Goal: Task Accomplishment & Management: Use online tool/utility

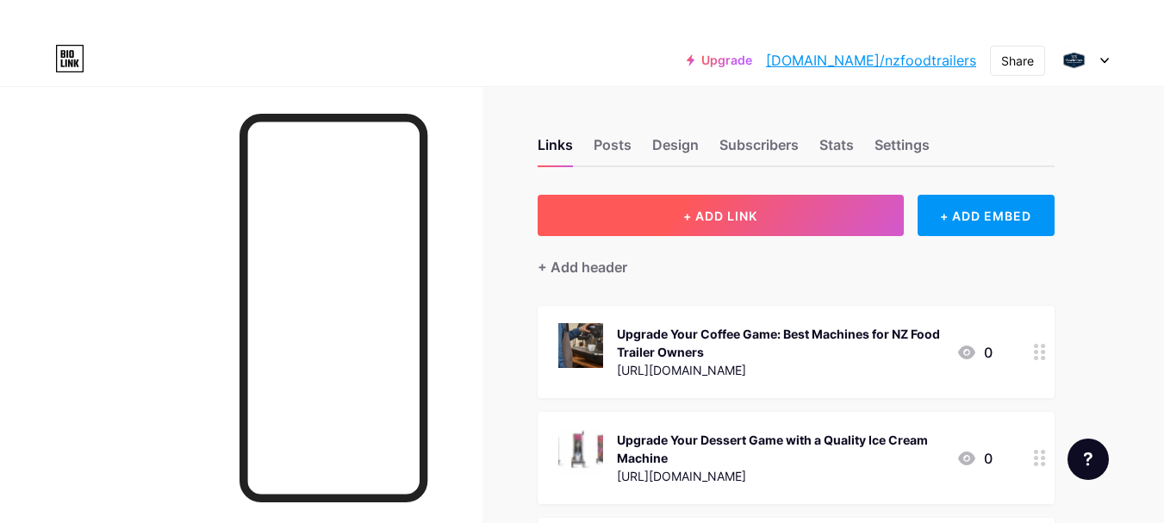
click at [700, 202] on button "+ ADD LINK" at bounding box center [720, 215] width 366 height 41
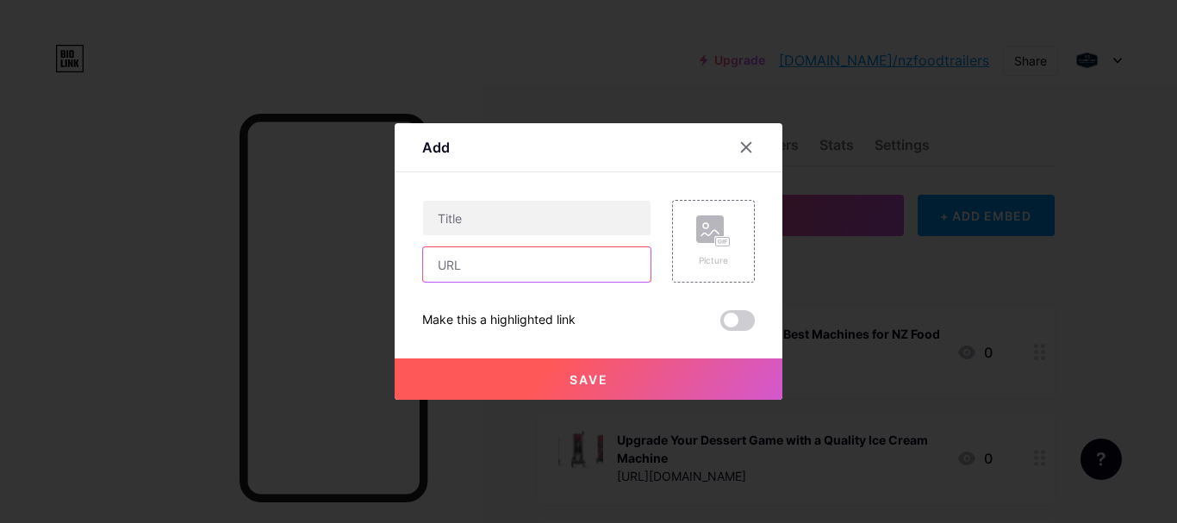
click at [495, 268] on input "text" at bounding box center [536, 264] width 227 height 34
paste input "[URL][DOMAIN_NAME]"
type input "[URL][DOMAIN_NAME]"
click at [718, 235] on rect at bounding box center [710, 229] width 28 height 28
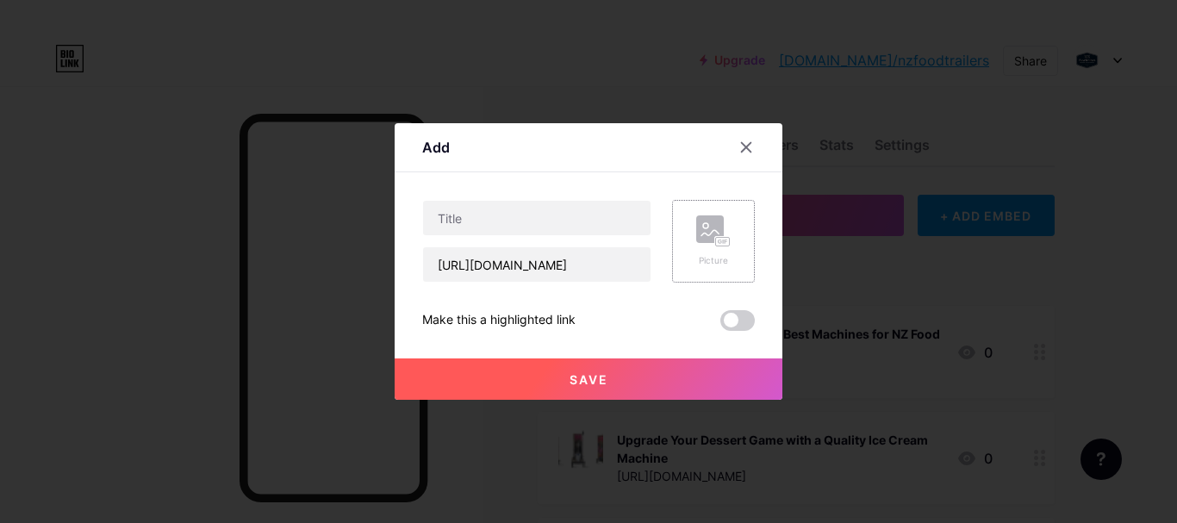
scroll to position [0, 0]
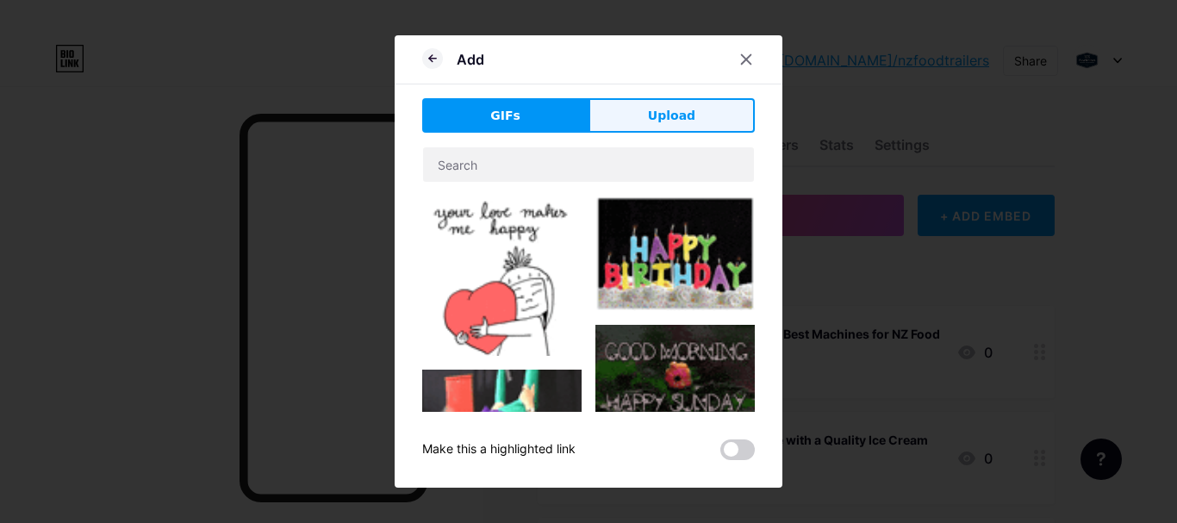
click at [680, 123] on span "Upload" at bounding box center [671, 116] width 47 height 18
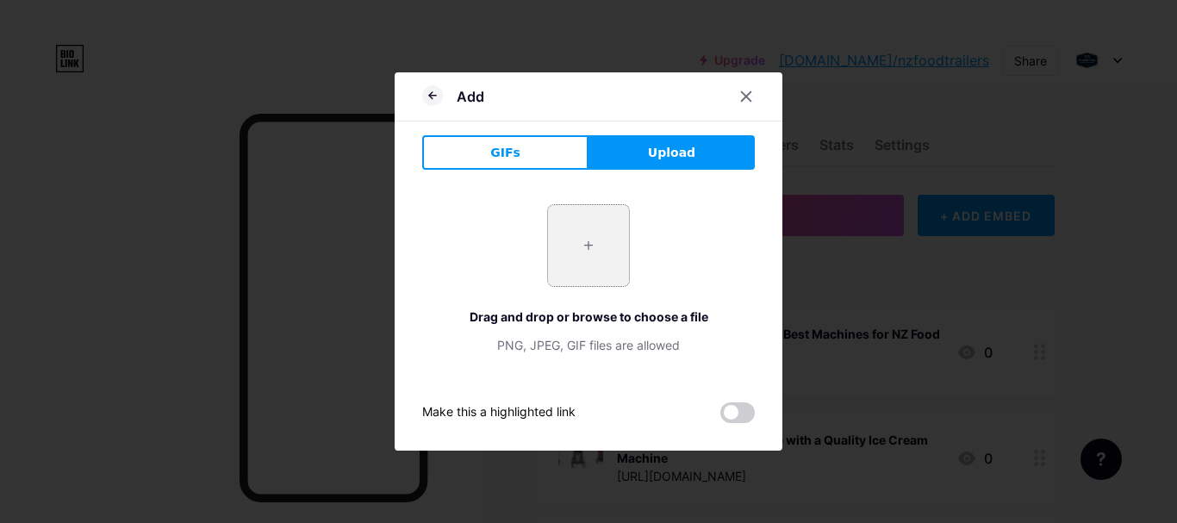
click at [619, 235] on input "file" at bounding box center [588, 245] width 81 height 81
type input "C:\fakepath\Adobe Express - file (1).jpg"
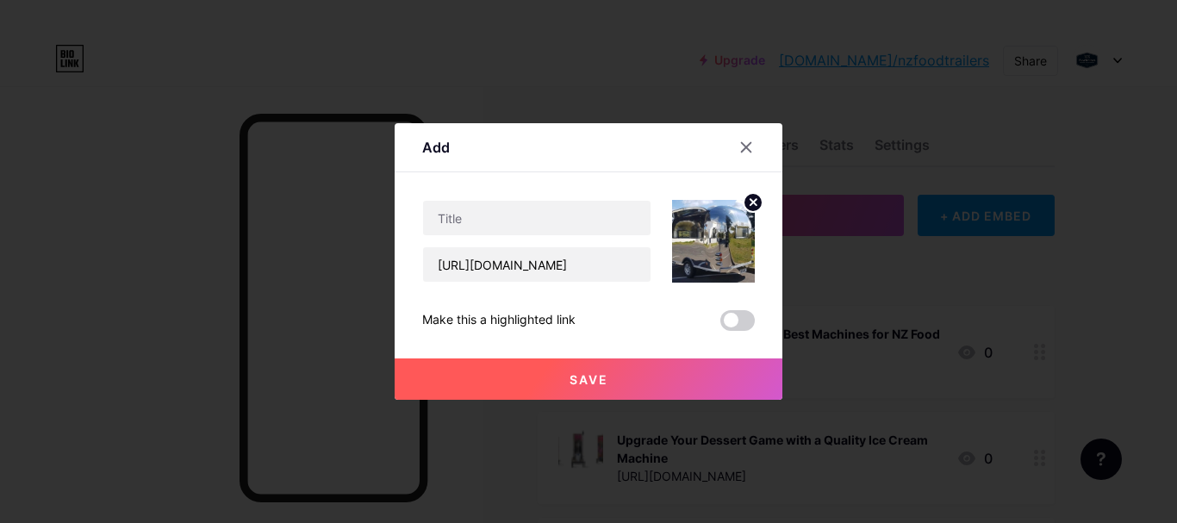
drag, startPoint x: 738, startPoint y: 320, endPoint x: 801, endPoint y: 146, distance: 184.2
click at [739, 317] on span at bounding box center [737, 320] width 34 height 21
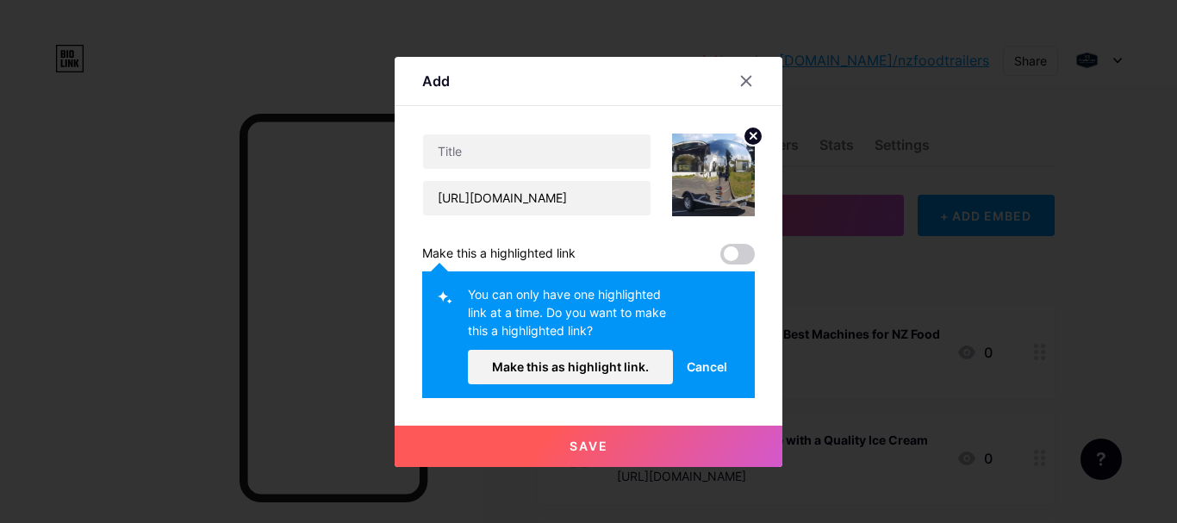
click at [548, 171] on div "[URL][DOMAIN_NAME]" at bounding box center [536, 175] width 229 height 83
click at [545, 154] on input "text" at bounding box center [536, 151] width 227 height 34
paste input "ow to Launch a Profitable Coffee Business with a Cart Trailer"
type input "ow to Launch a Profitable Coffee Business with a Cart Trailer"
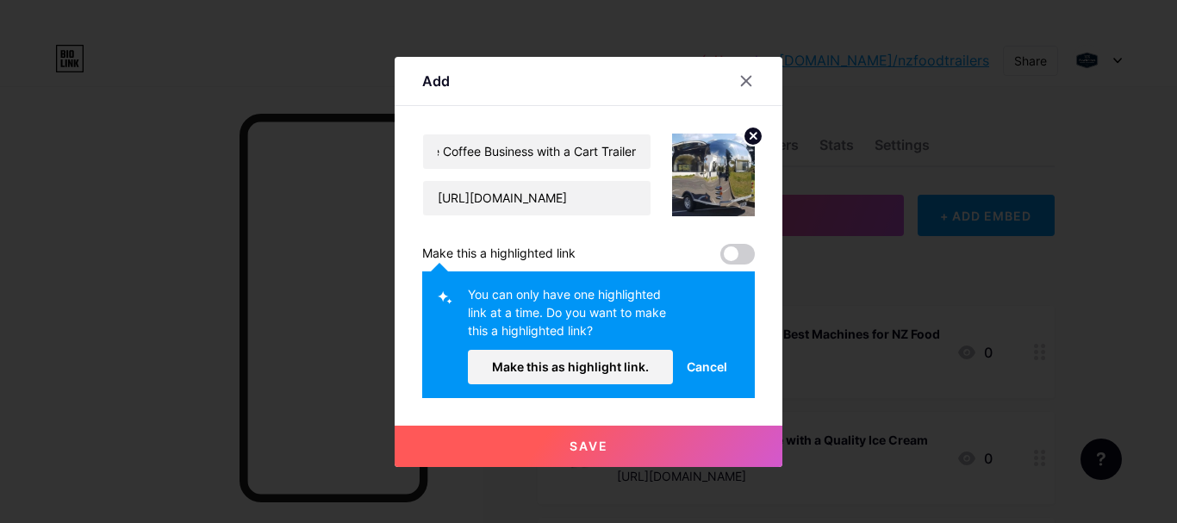
click at [733, 246] on span at bounding box center [737, 254] width 34 height 21
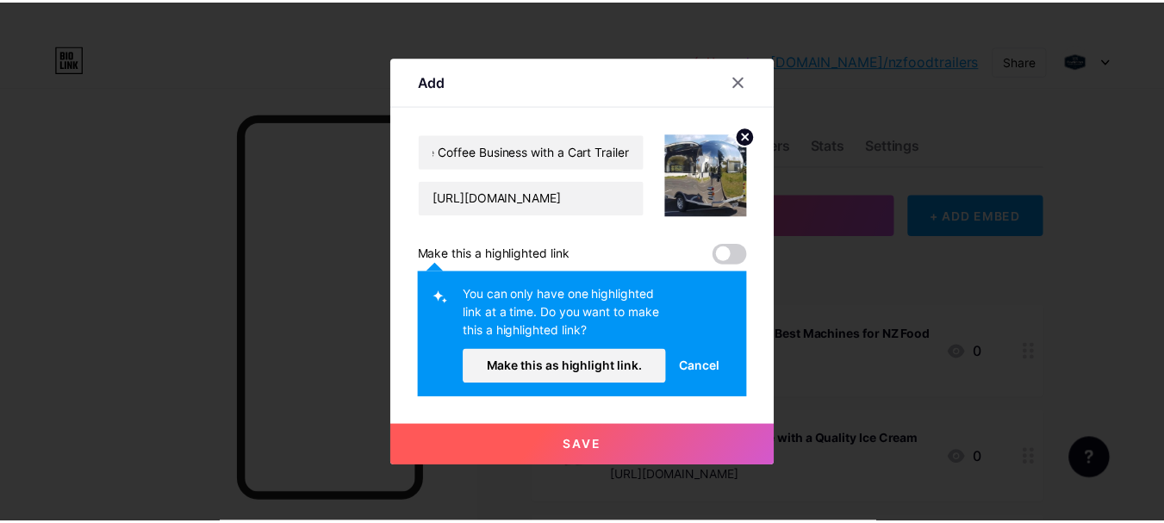
scroll to position [0, 0]
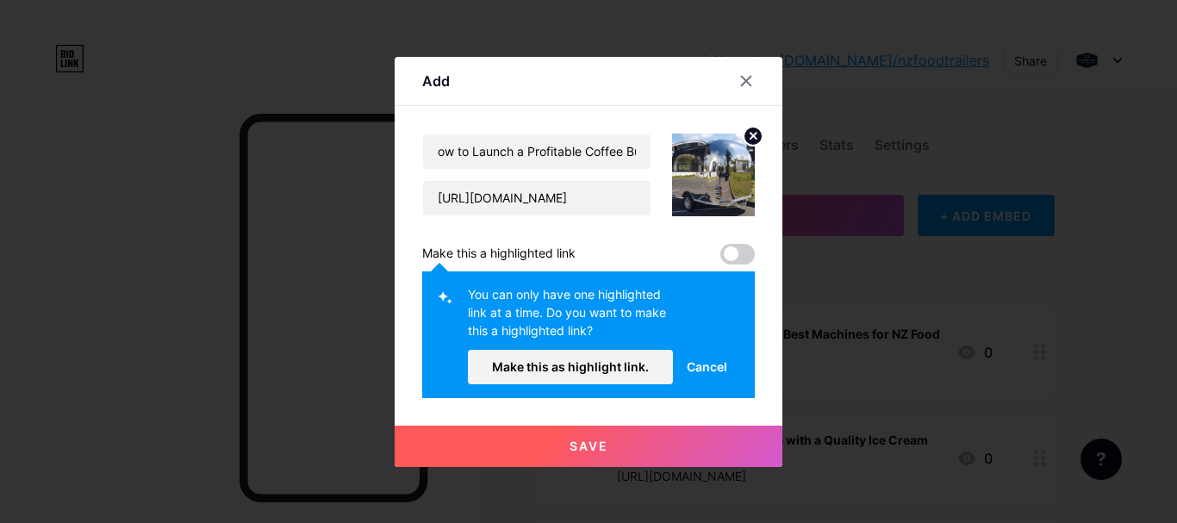
click at [624, 357] on button "Make this as highlight link." at bounding box center [570, 367] width 205 height 34
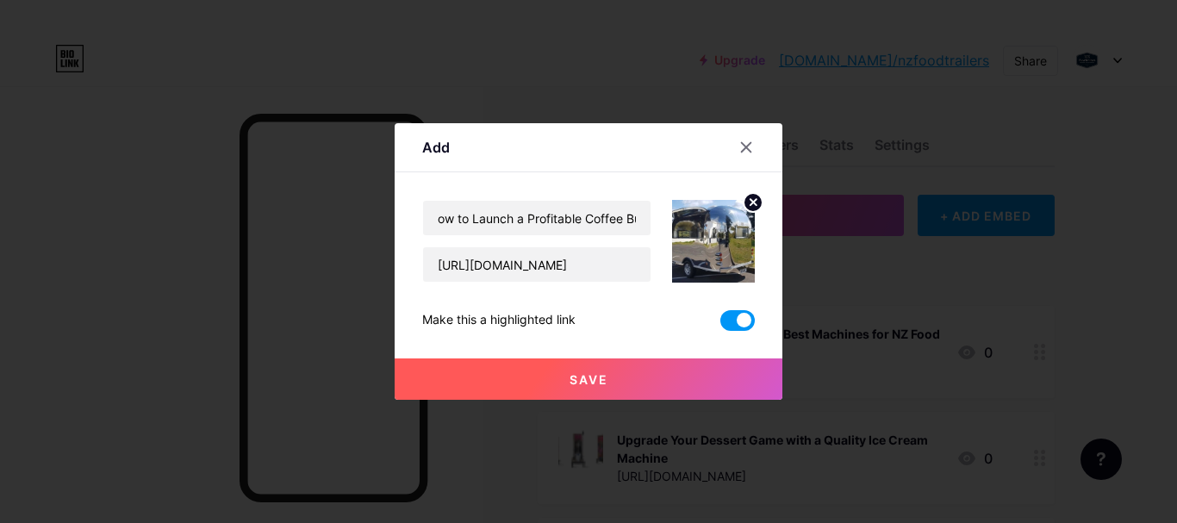
click at [627, 387] on button "Save" at bounding box center [588, 378] width 388 height 41
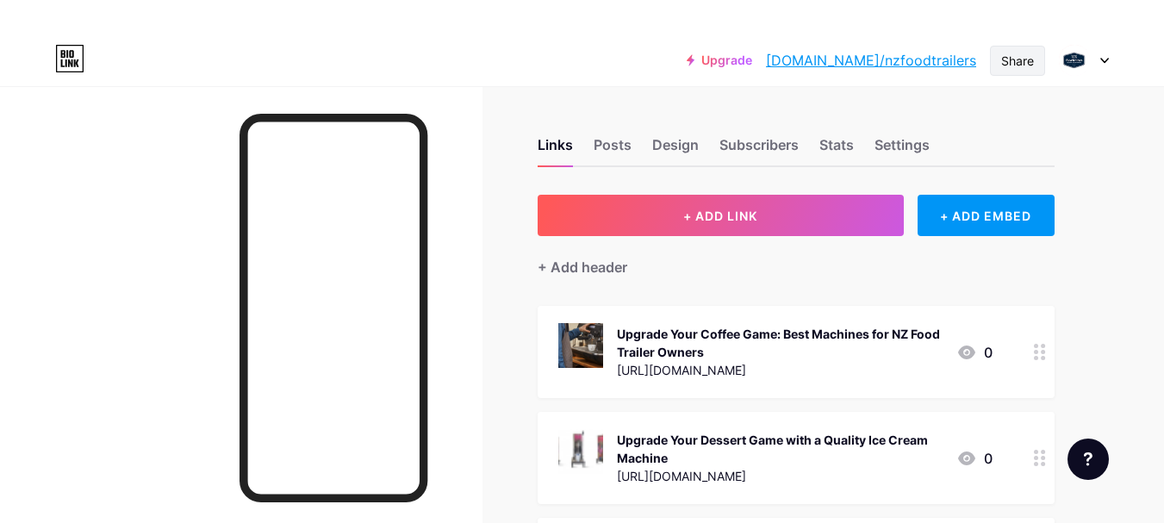
click at [1016, 58] on div "Share" at bounding box center [1017, 61] width 33 height 18
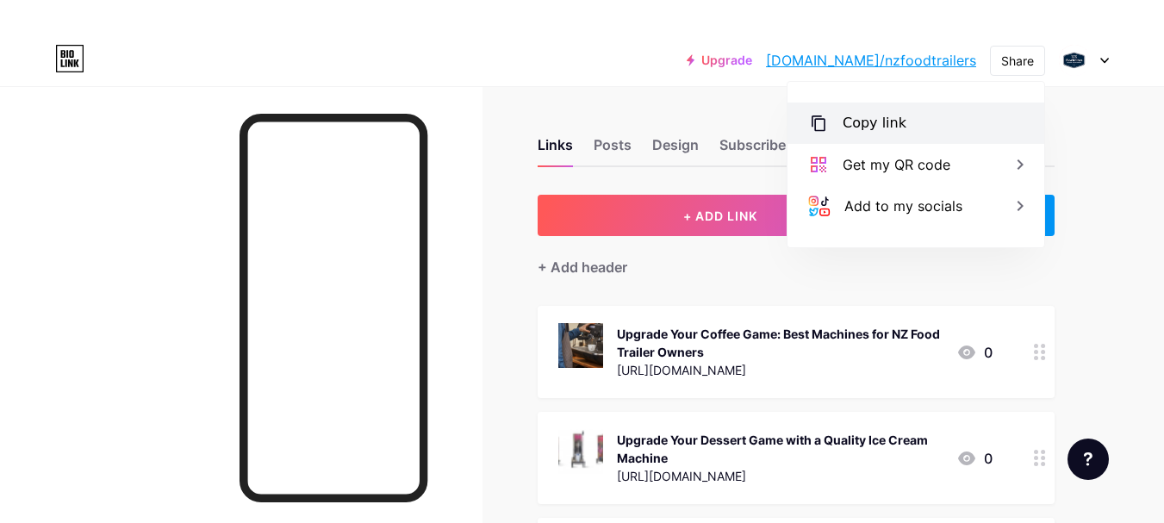
click at [867, 117] on div "Copy link" at bounding box center [874, 123] width 64 height 21
